Goal: Find specific page/section: Find specific page/section

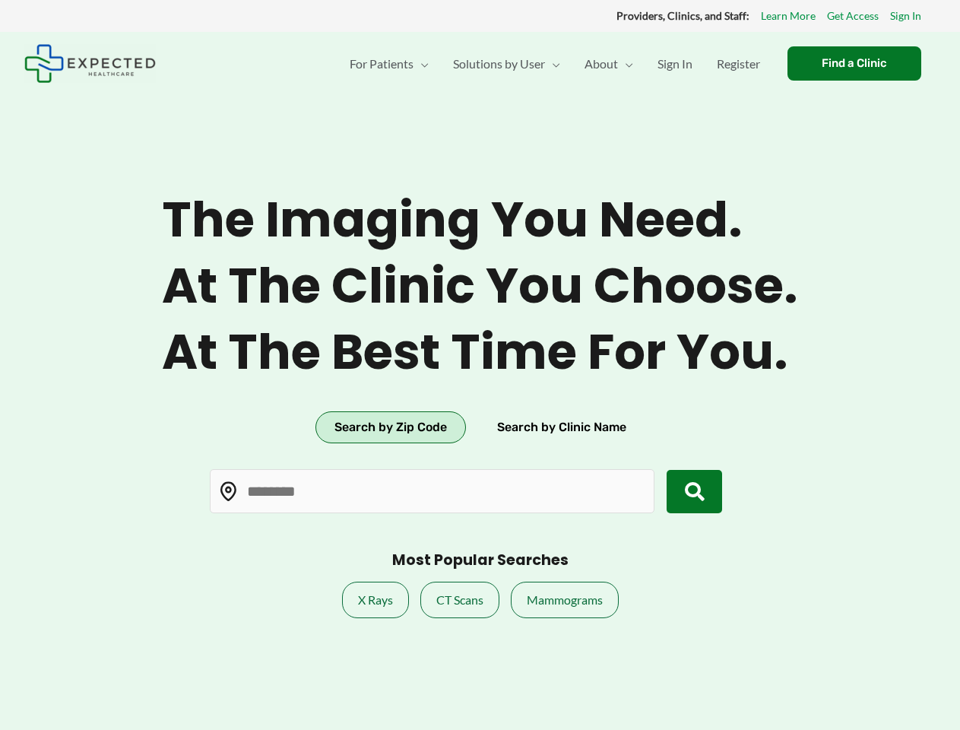
click at [480, 365] on span "At the best time for you." at bounding box center [480, 352] width 636 height 59
click at [390, 427] on button "Search by Zip Code" at bounding box center [390, 427] width 150 height 32
click at [561, 427] on button "Search by Clinic Name" at bounding box center [561, 427] width 167 height 32
